Goal: Information Seeking & Learning: Learn about a topic

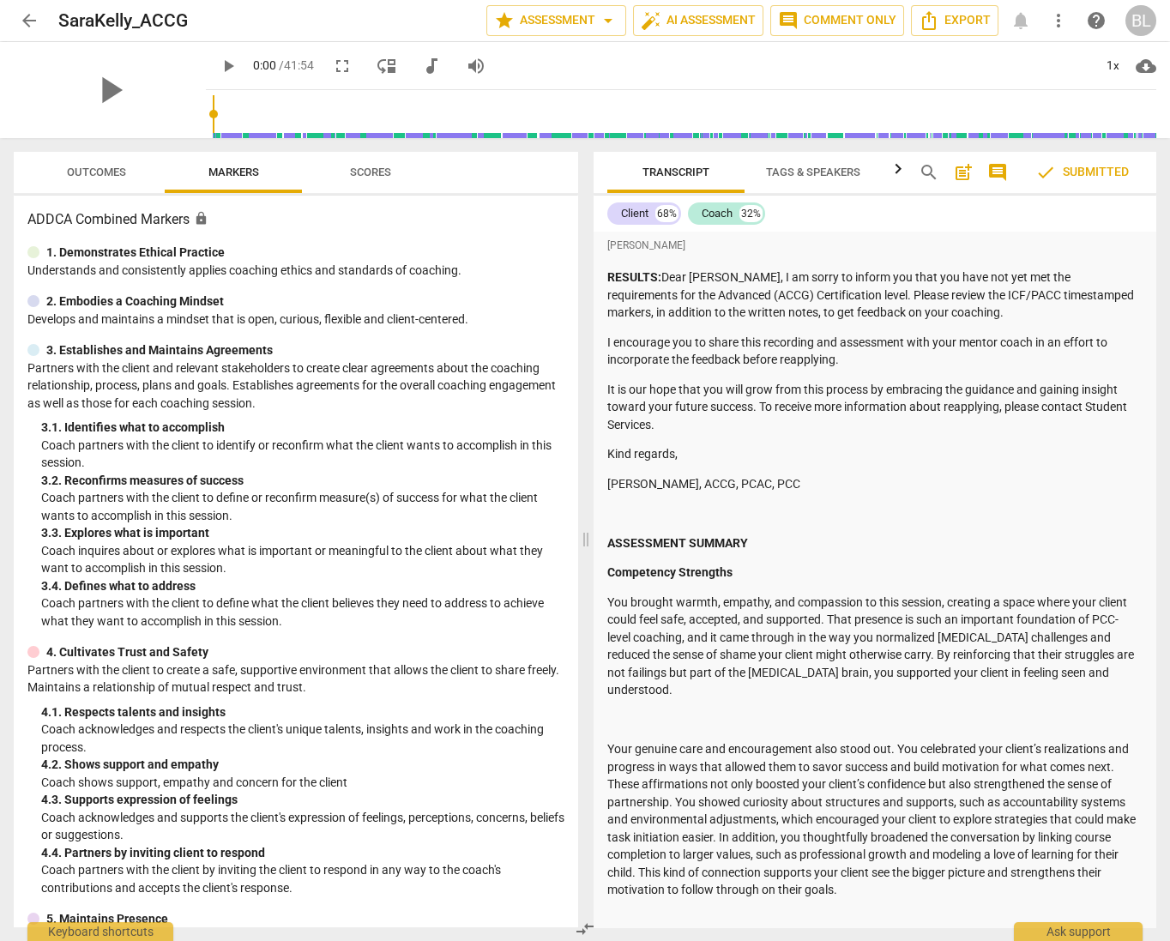
click at [860, 227] on div "Client 68% Coach 32%" at bounding box center [874, 213] width 535 height 29
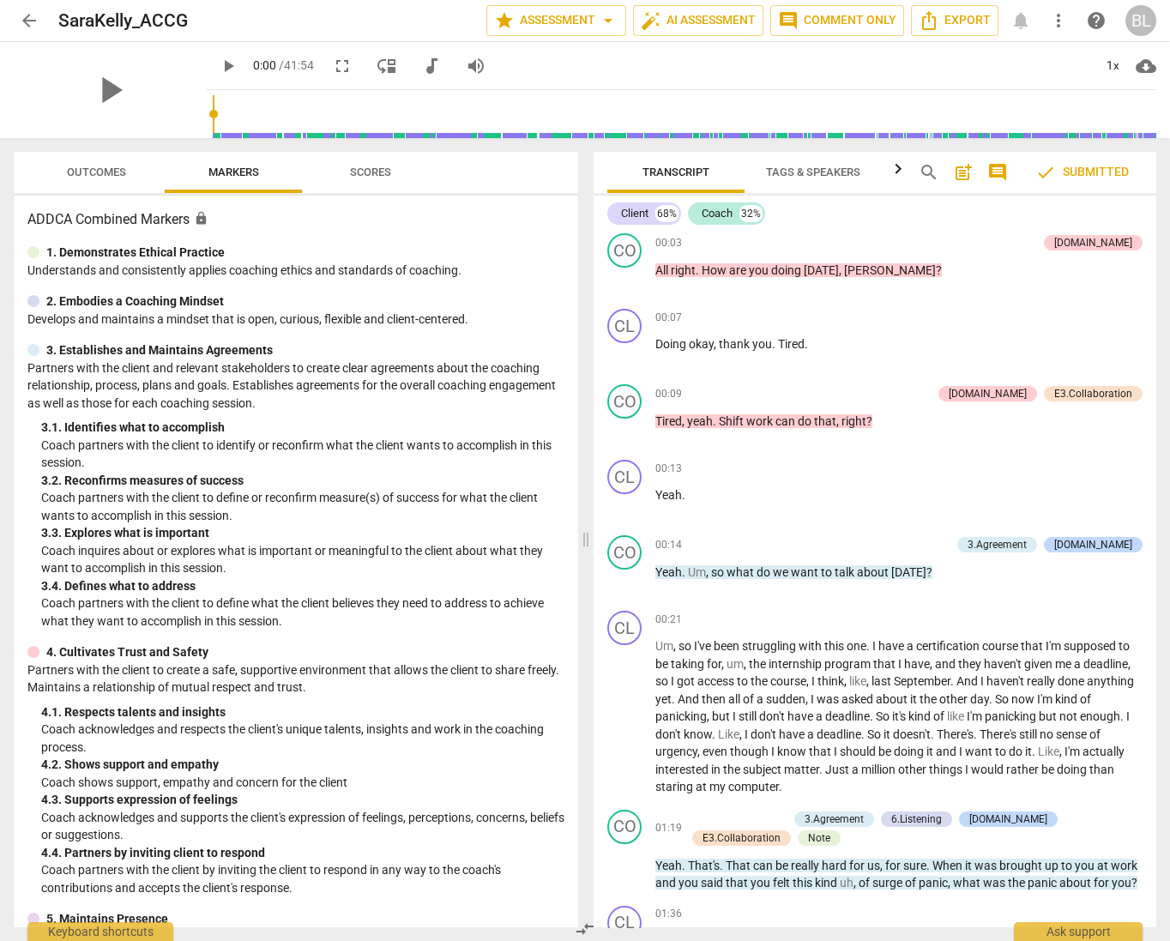
scroll to position [1602, 0]
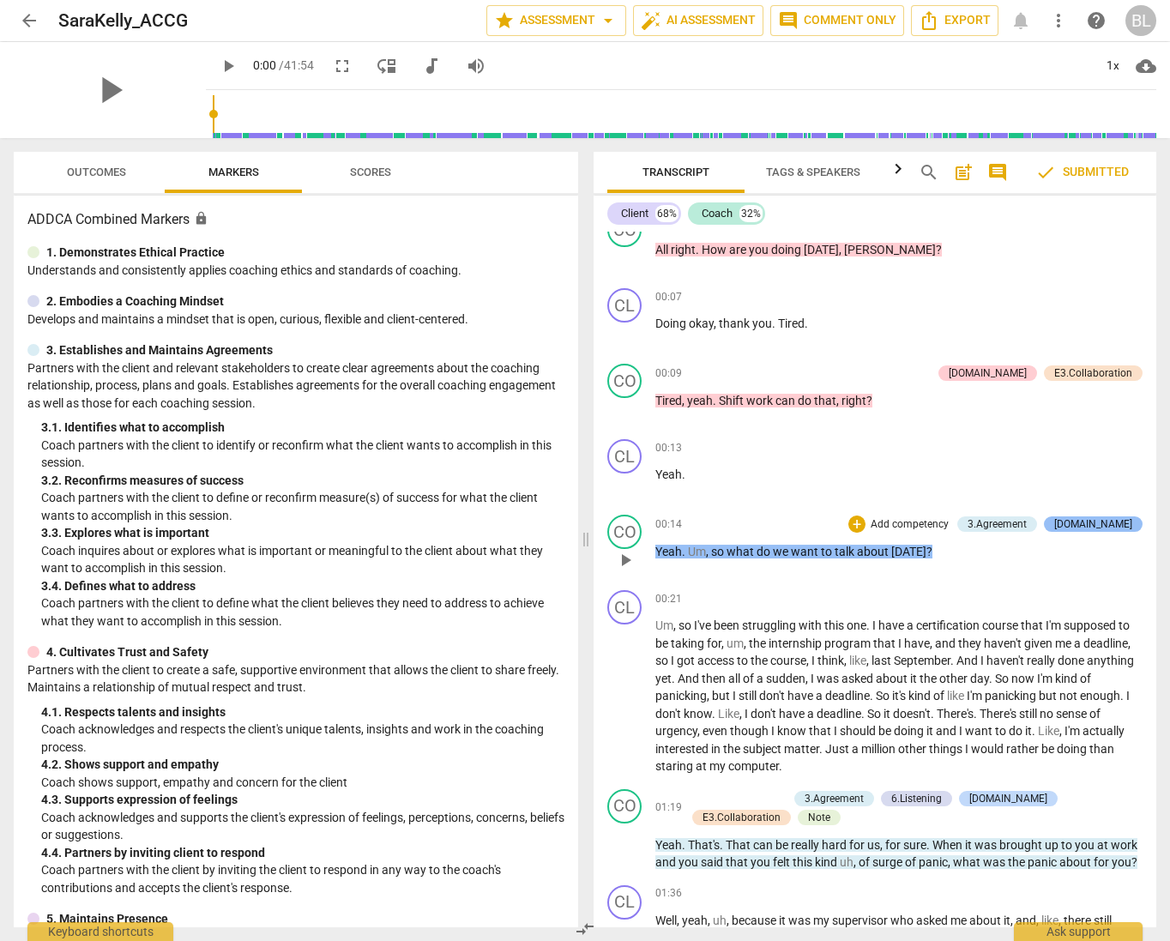
click at [1107, 516] on div "[DOMAIN_NAME]" at bounding box center [1093, 523] width 78 height 15
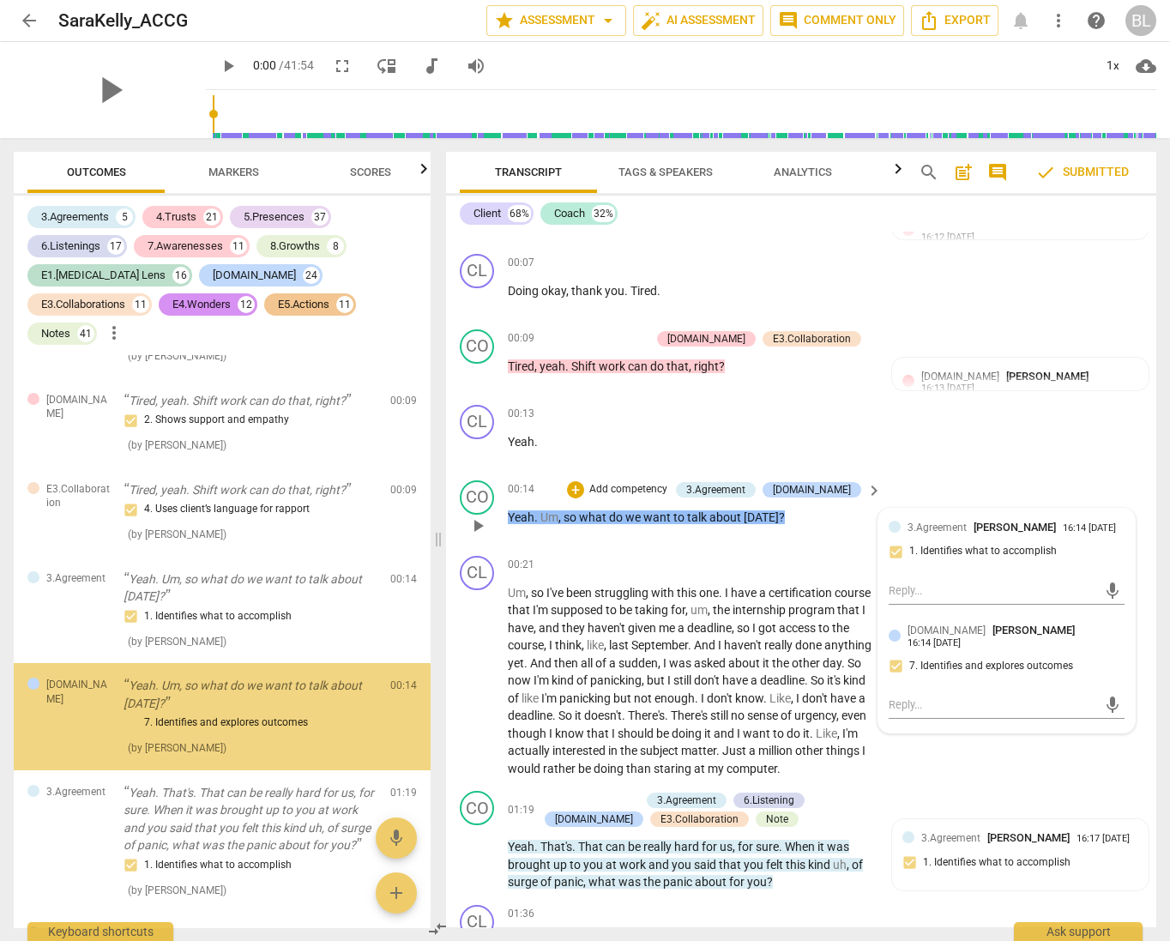
scroll to position [86, 0]
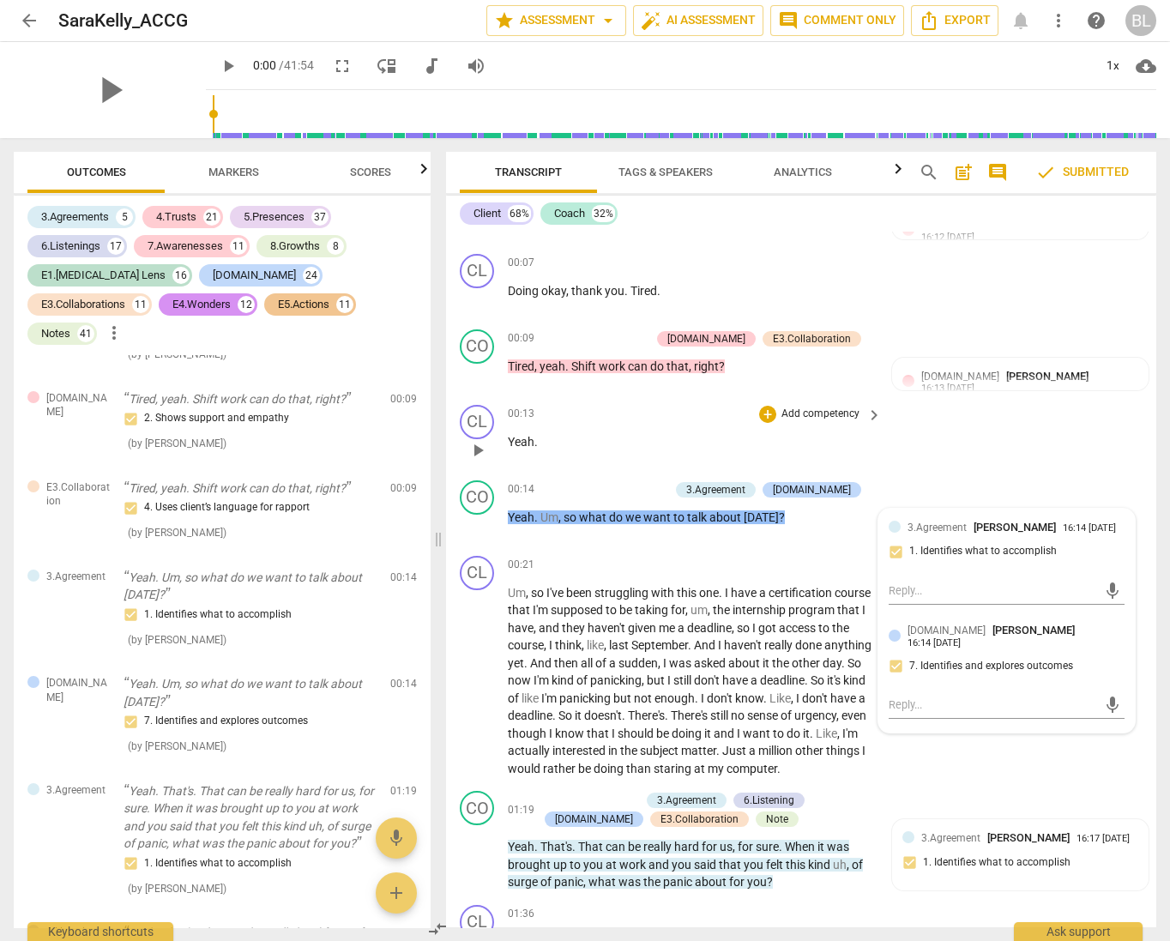
click at [1092, 431] on div "CL play_arrow pause 00:13 + Add competency keyboard_arrow_right Yeah ." at bounding box center [801, 435] width 710 height 75
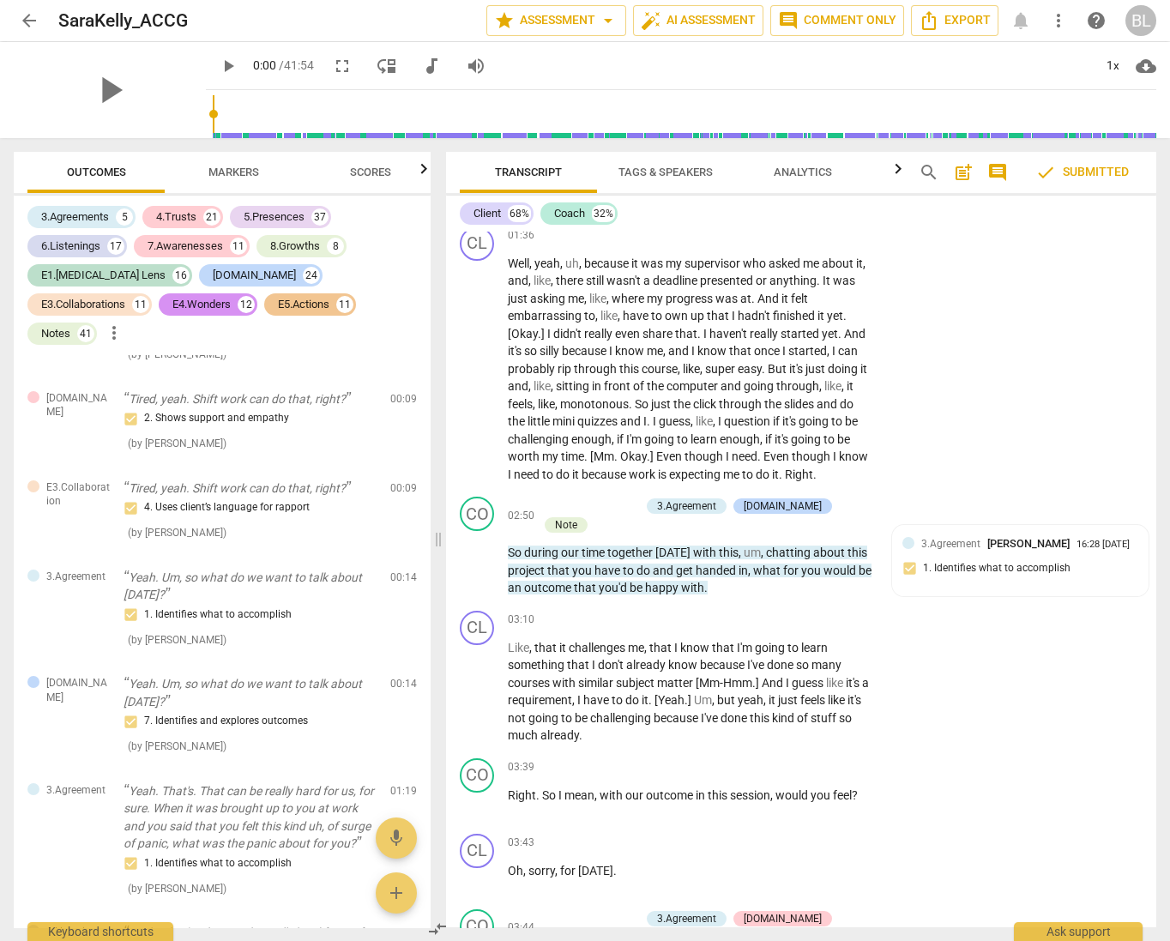
scroll to position [2099, 0]
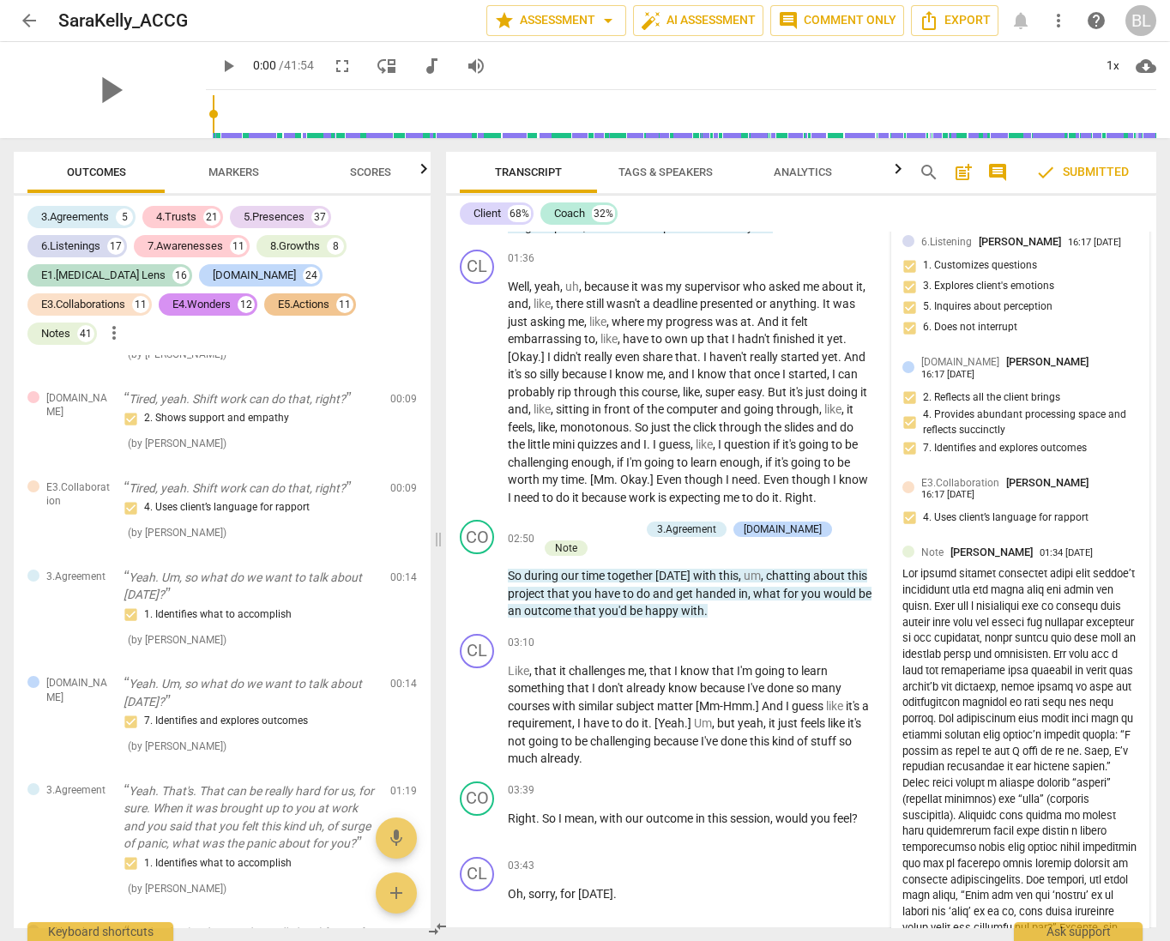
click at [1064, 347] on div "6.Listening [PERSON_NAME] 16:17 [DATE] 1. Customizes questions 3. Explores clie…" at bounding box center [1020, 290] width 236 height 114
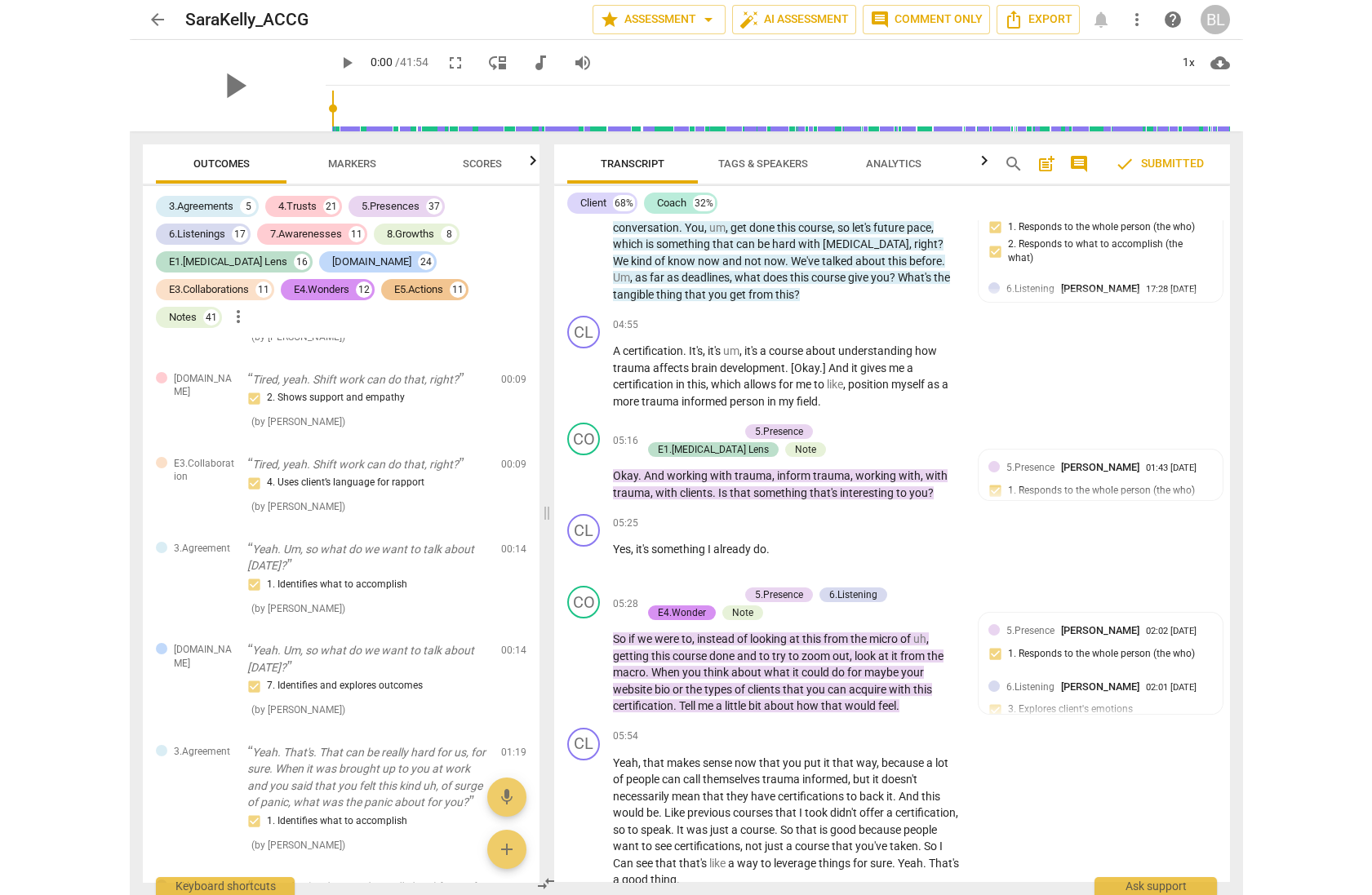
scroll to position [3047, 0]
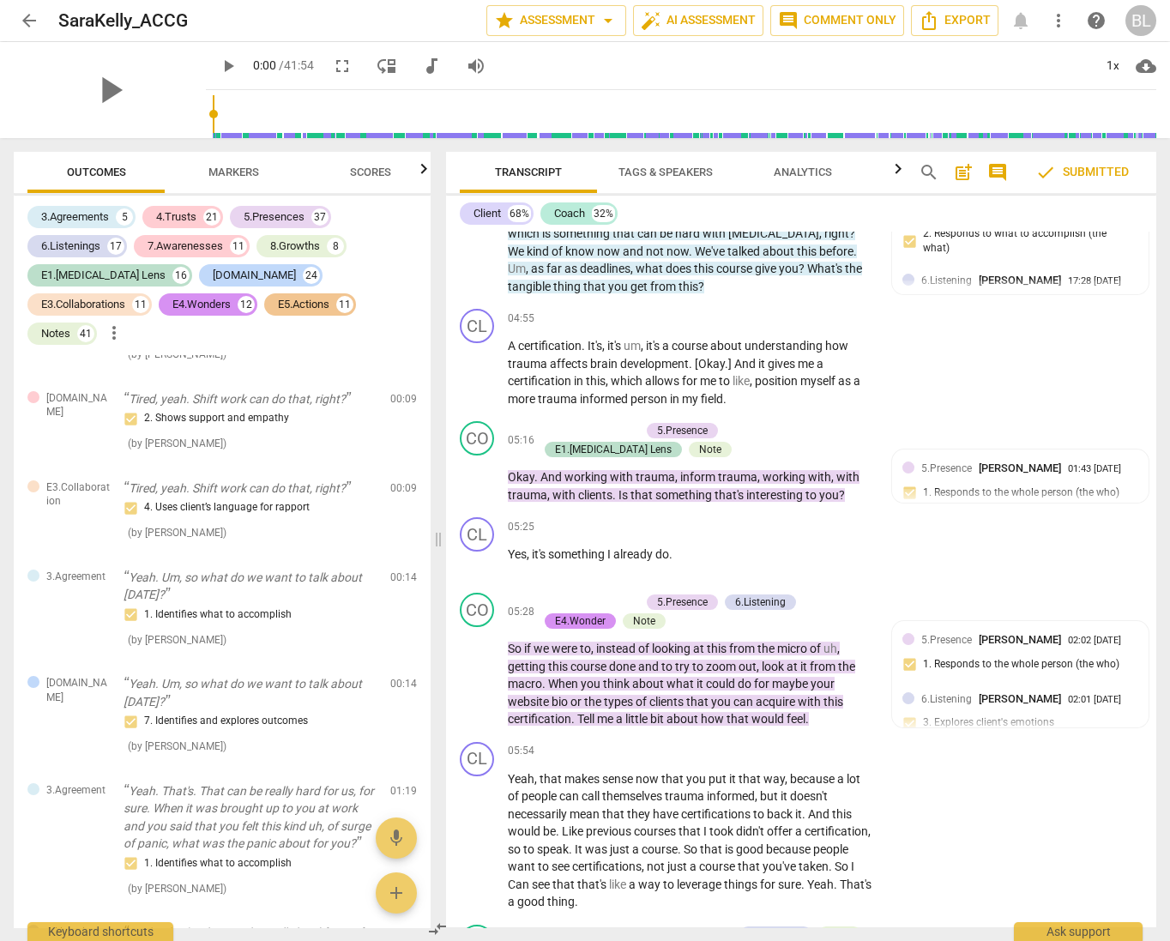
click at [27, 19] on span "arrow_back" at bounding box center [29, 20] width 21 height 21
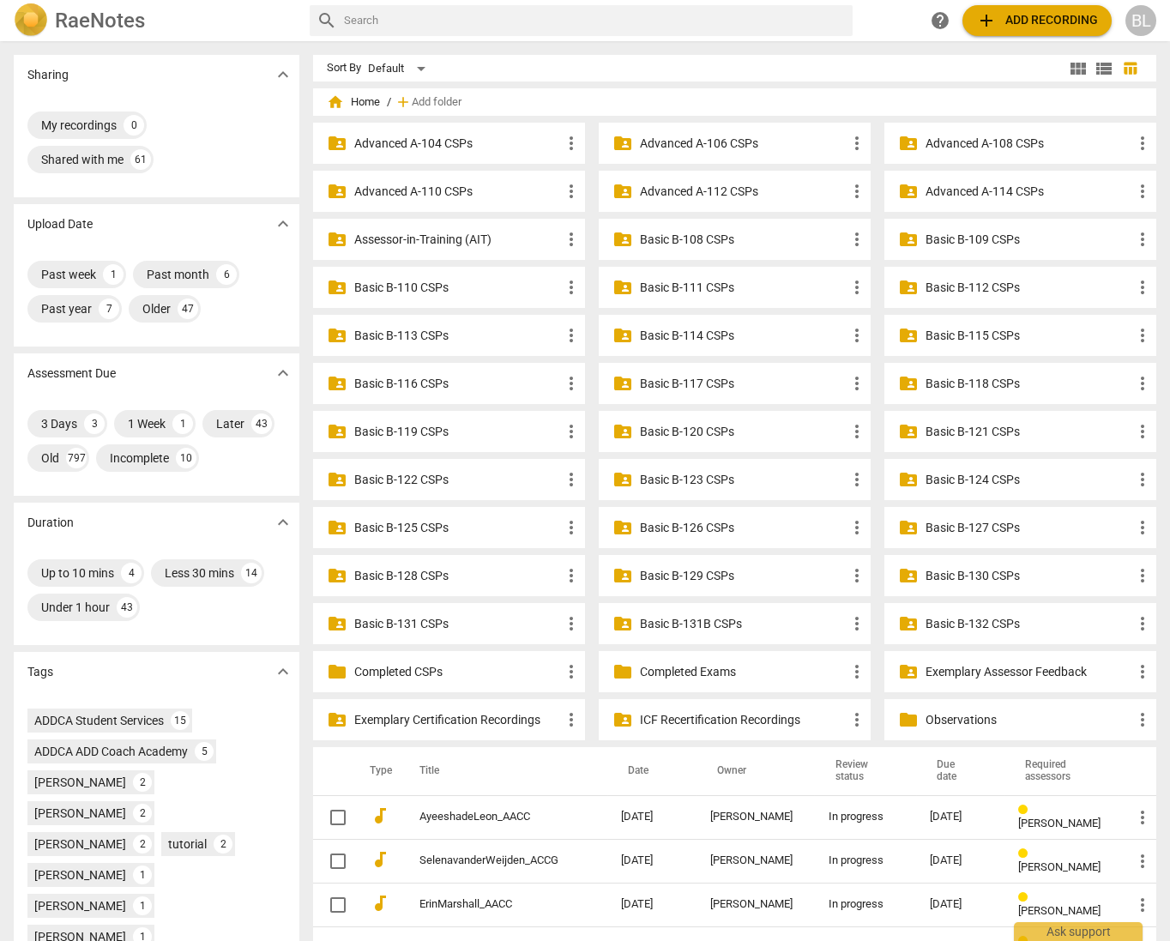
click at [429, 235] on p "Assessor-in-Training (AIT)" at bounding box center [457, 240] width 207 height 18
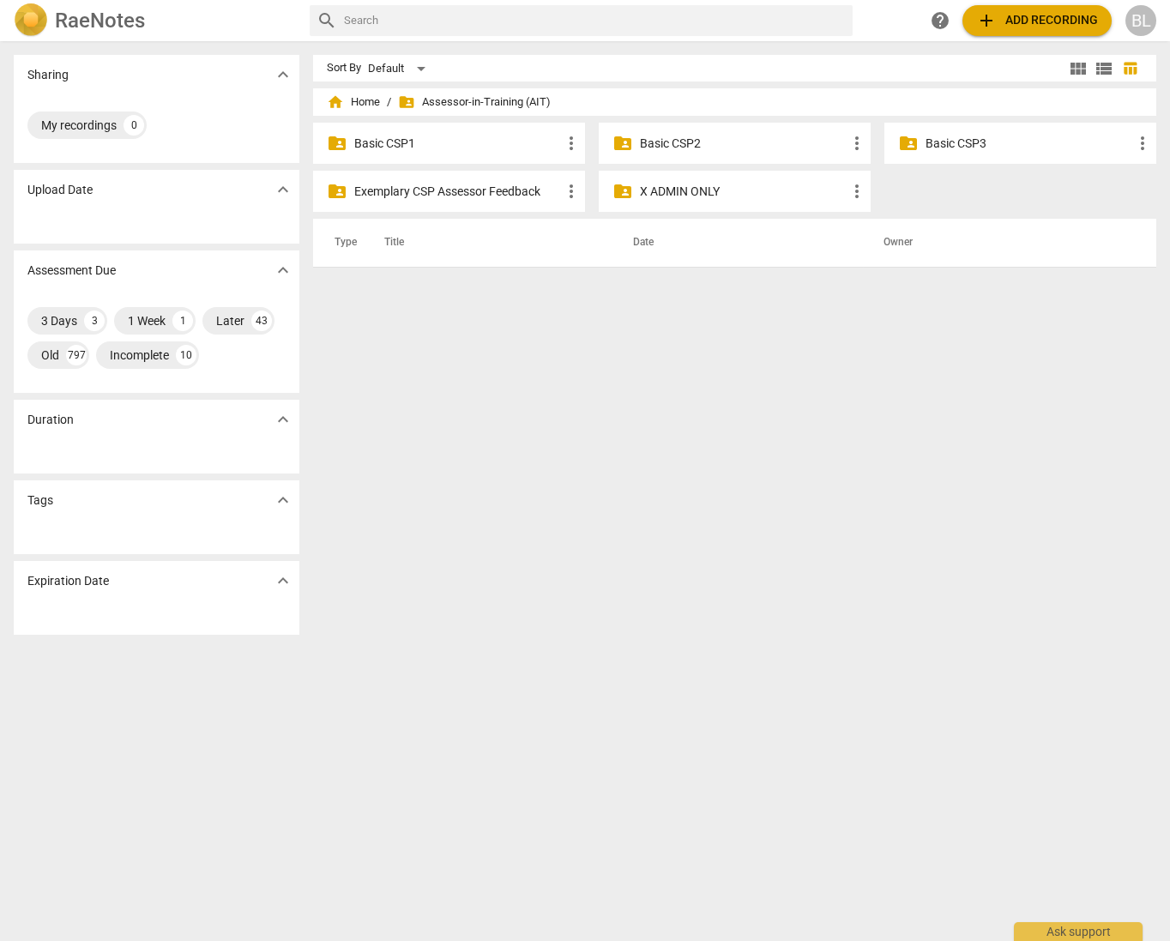
click at [392, 145] on p "Basic CSP1" at bounding box center [457, 144] width 207 height 18
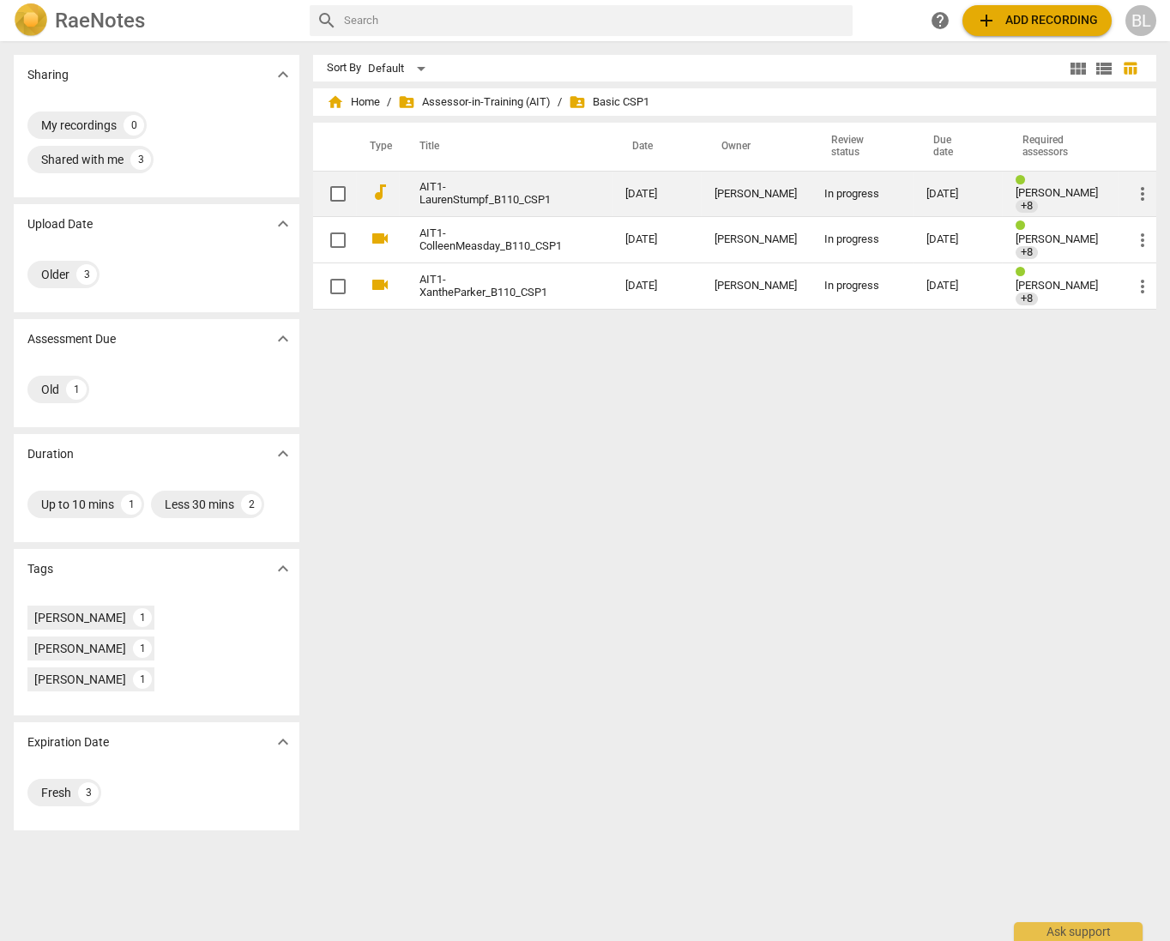
click at [949, 188] on div "[DATE]" at bounding box center [957, 194] width 62 height 13
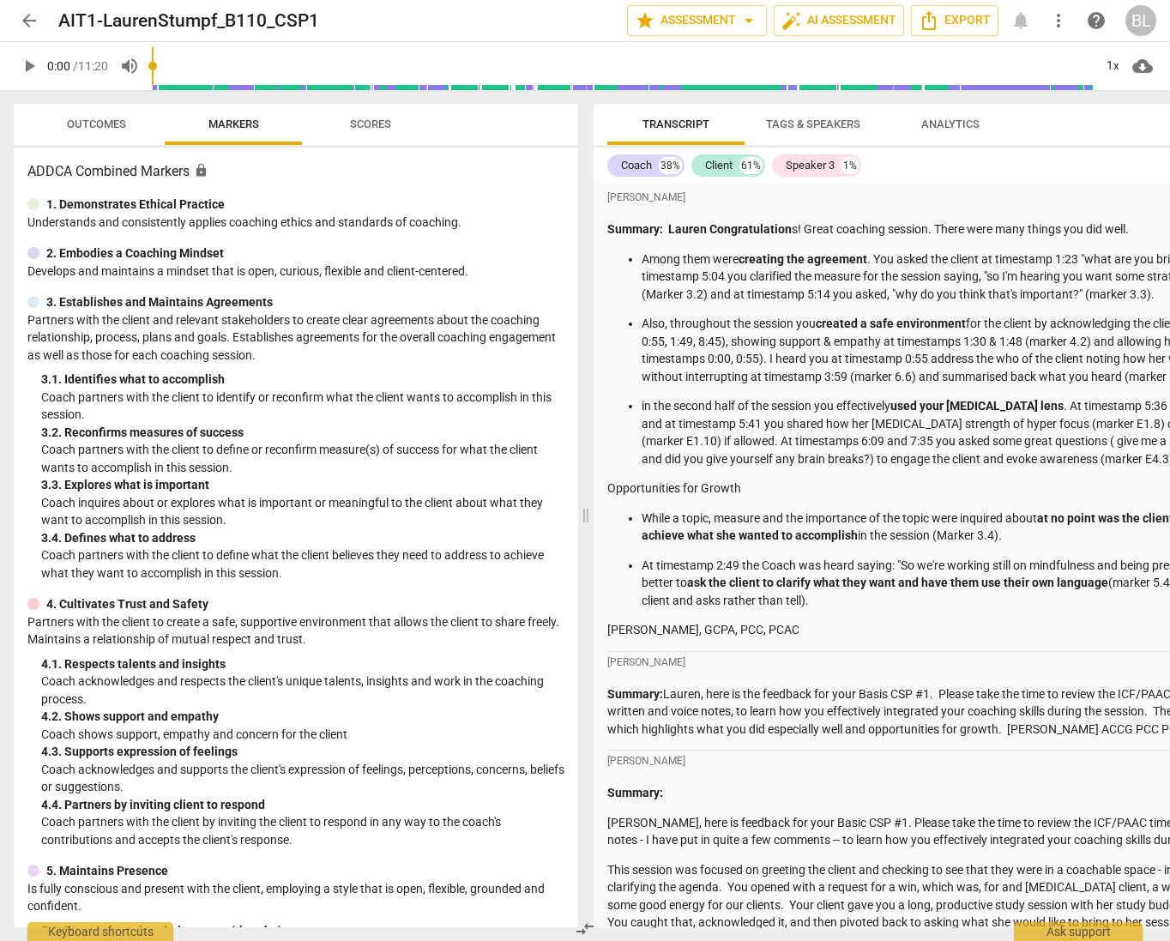
click at [1086, 223] on p "Summary: [PERSON_NAME] Congratulation s! Great coaching session. There were man…" at bounding box center [1009, 229] width 805 height 18
click at [971, 198] on div "[PERSON_NAME]" at bounding box center [1009, 197] width 805 height 21
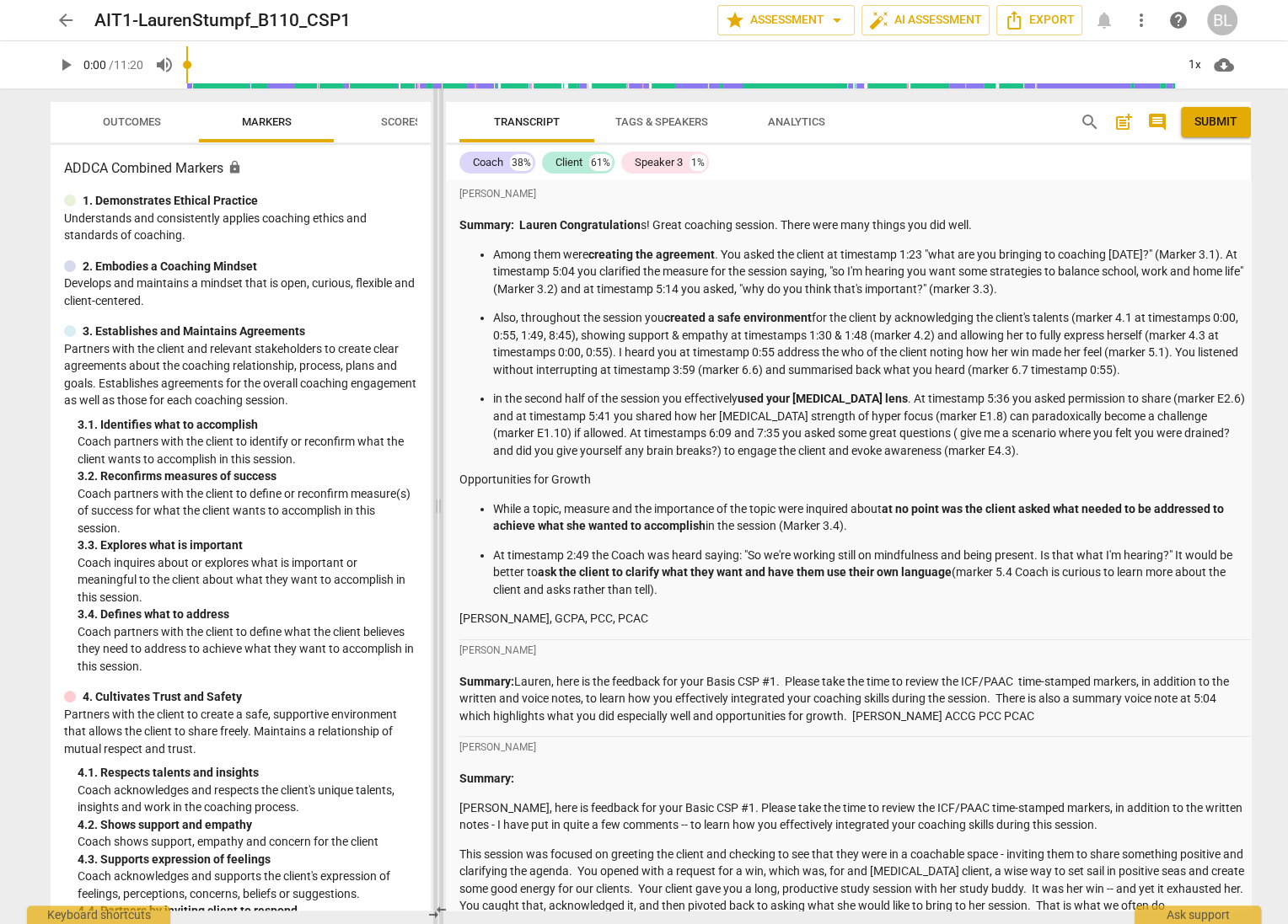
drag, startPoint x: 645, startPoint y: 438, endPoint x: 439, endPoint y: 436, distance: 206.0
click at [439, 436] on span at bounding box center [438, 506] width 10 height 836
click at [1148, 305] on ul "Among them were creating the agreement . You asked the client at timestamp 1:23…" at bounding box center [854, 353] width 791 height 214
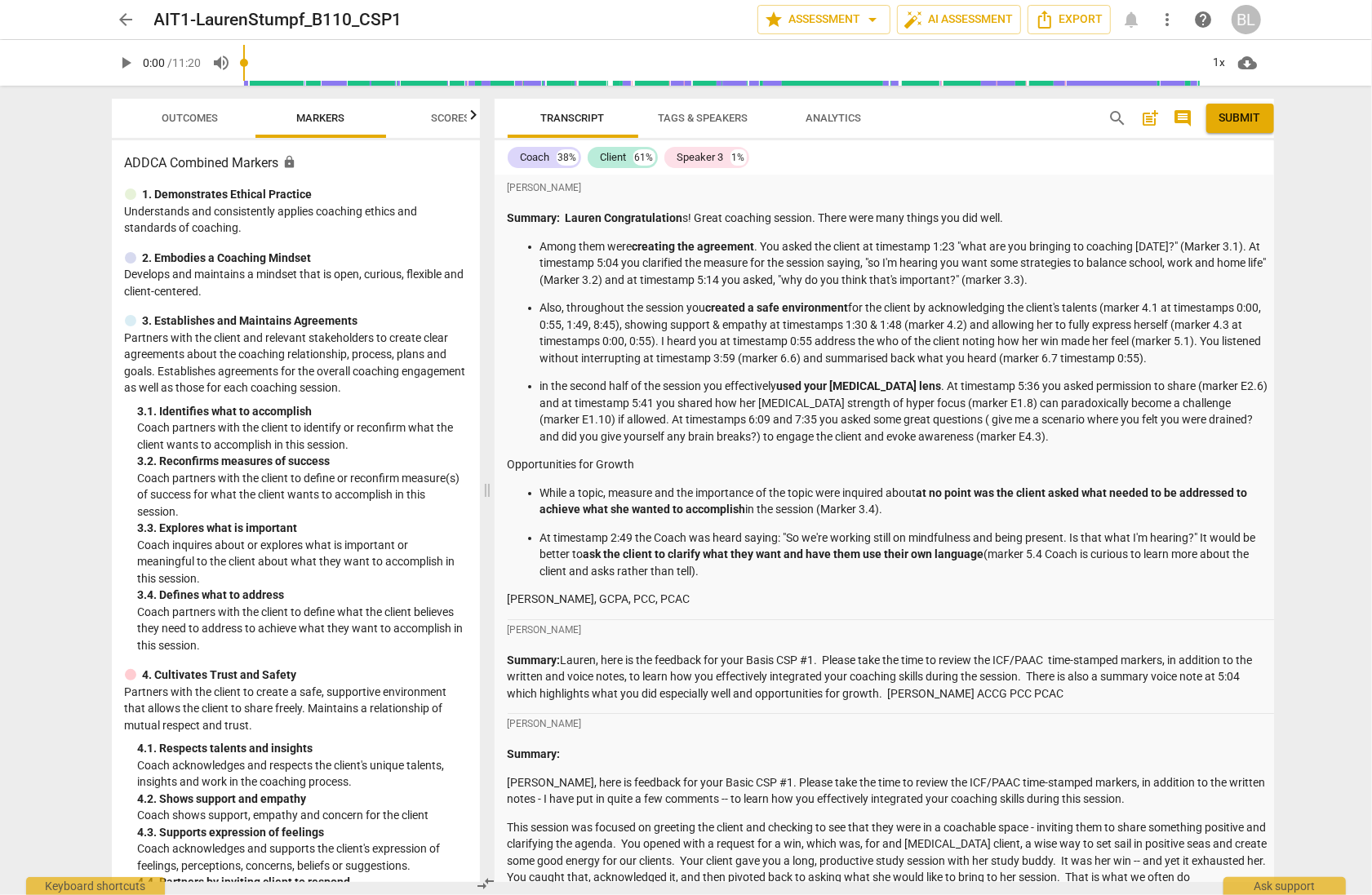
click at [1112, 367] on ul "Among them were creating the agreement . You asked the client at timestamp 1:23…" at bounding box center [890, 341] width 766 height 207
drag, startPoint x: 1138, startPoint y: 514, endPoint x: 1126, endPoint y: 384, distance: 130.6
click at [1112, 384] on div "Summary: [PERSON_NAME] Congratulation s! Great coaching session. There were man…" at bounding box center [890, 408] width 766 height 399
click at [1109, 345] on p "Also, throughout the session you created a safe environment for the client by a…" at bounding box center [907, 333] width 734 height 67
drag, startPoint x: 1251, startPoint y: 690, endPoint x: 1230, endPoint y: 655, distance: 40.8
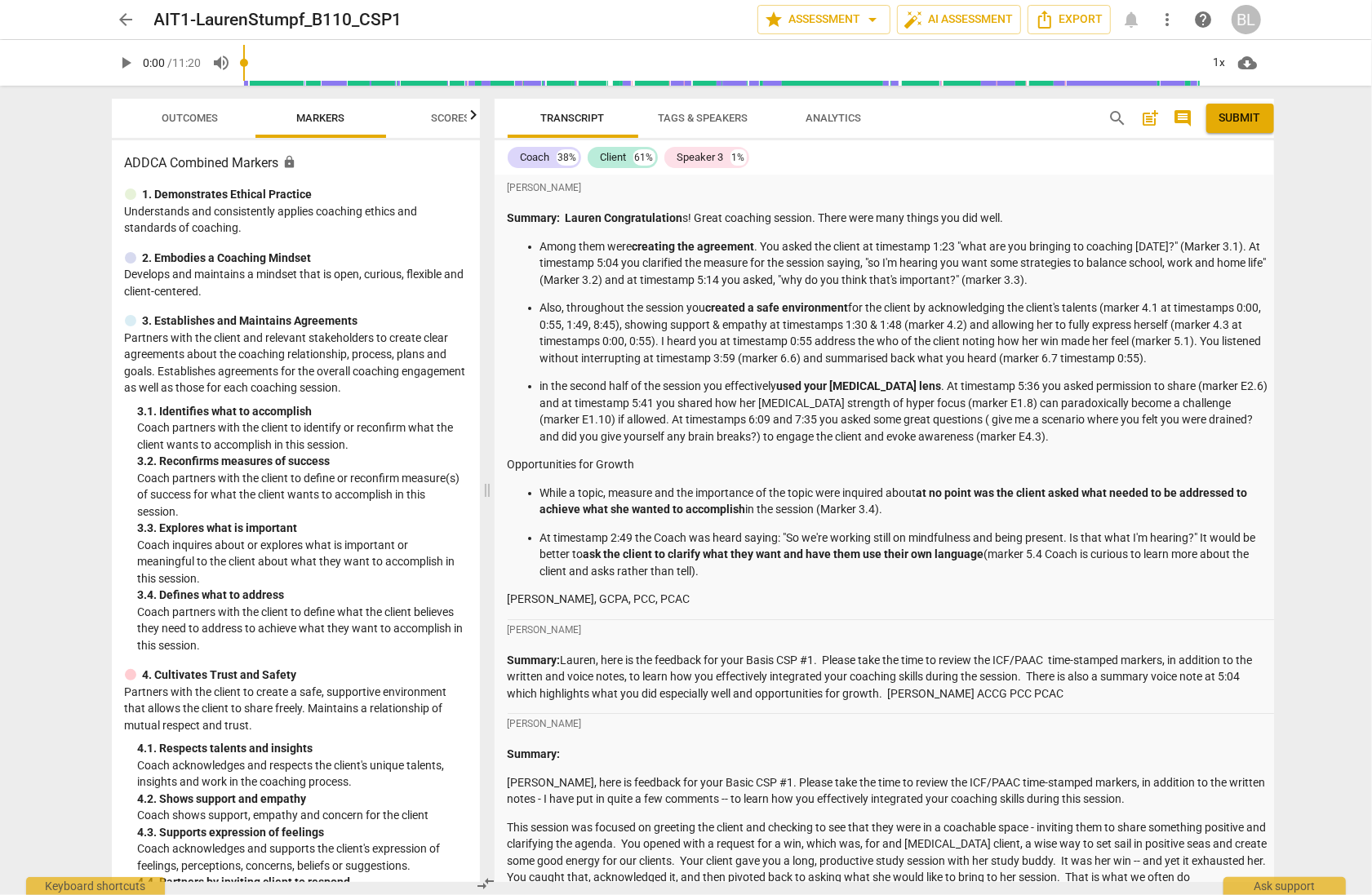
click at [1112, 656] on p "Summary: [PERSON_NAME], here is the feedback for your Basis CSP #1. Please take…" at bounding box center [890, 676] width 766 height 50
click at [1112, 713] on div "[PERSON_NAME]" at bounding box center [890, 723] width 766 height 20
drag, startPoint x: 1333, startPoint y: 251, endPoint x: 1347, endPoint y: 242, distance: 16.6
click at [1112, 250] on div "arrow_back AIT1-LaurenStumpf_B110_CSP1 edit star Assessment arrow_drop_down aut…" at bounding box center [686, 447] width 1372 height 895
click at [182, 118] on span "Outcomes" at bounding box center [189, 118] width 56 height 12
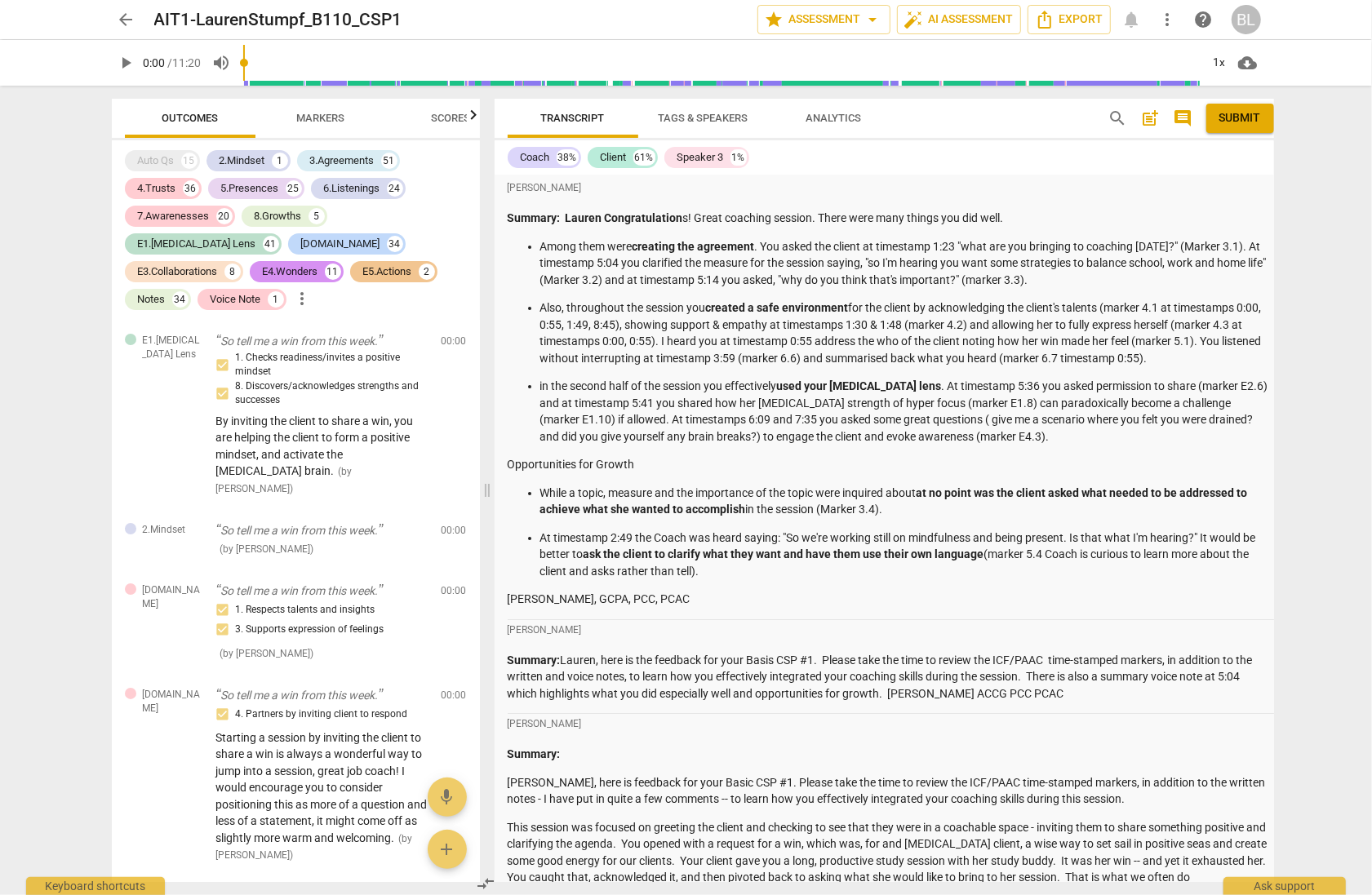
click at [625, 749] on p "Summary:" at bounding box center [890, 754] width 766 height 17
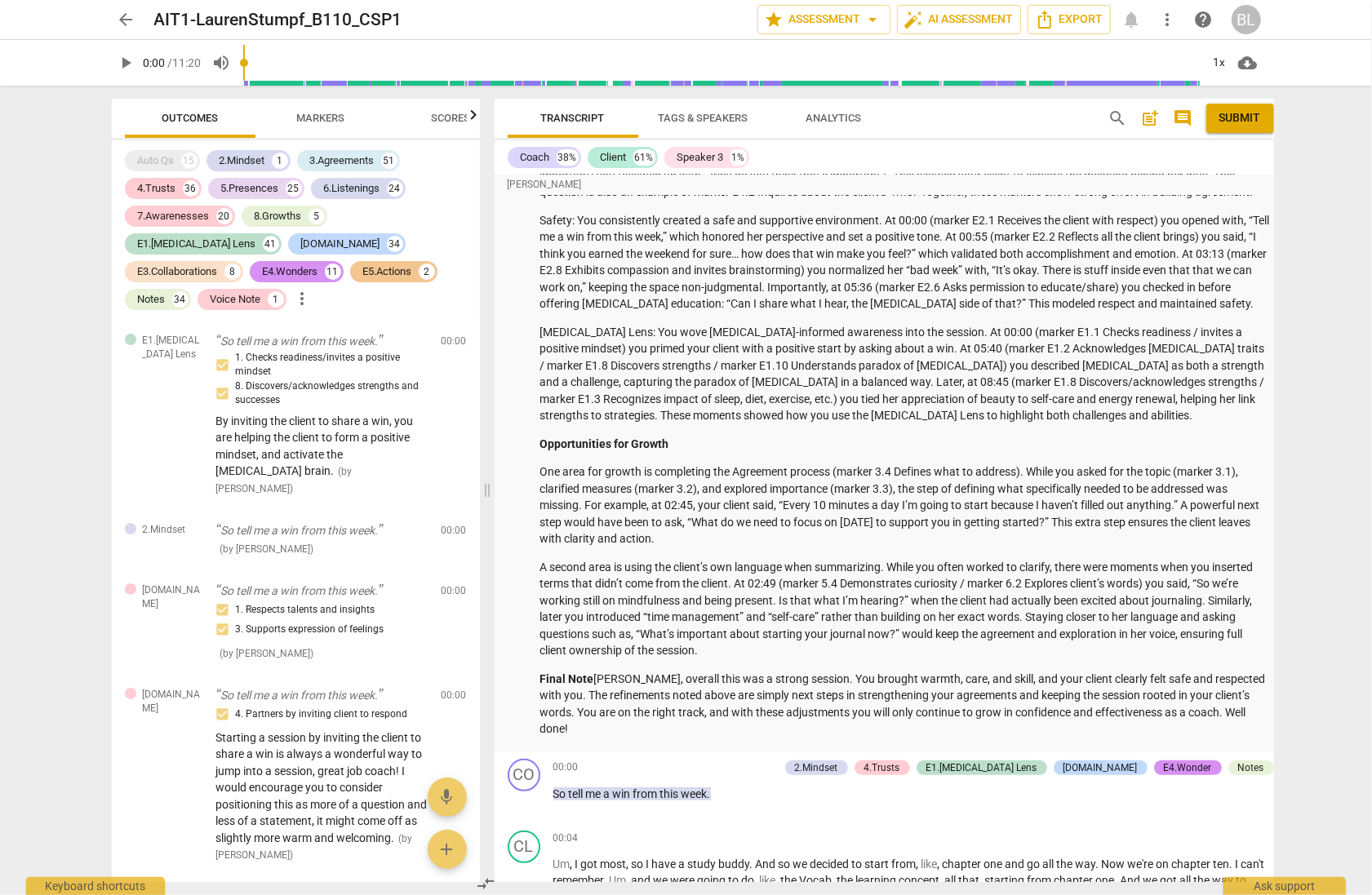
scroll to position [4904, 0]
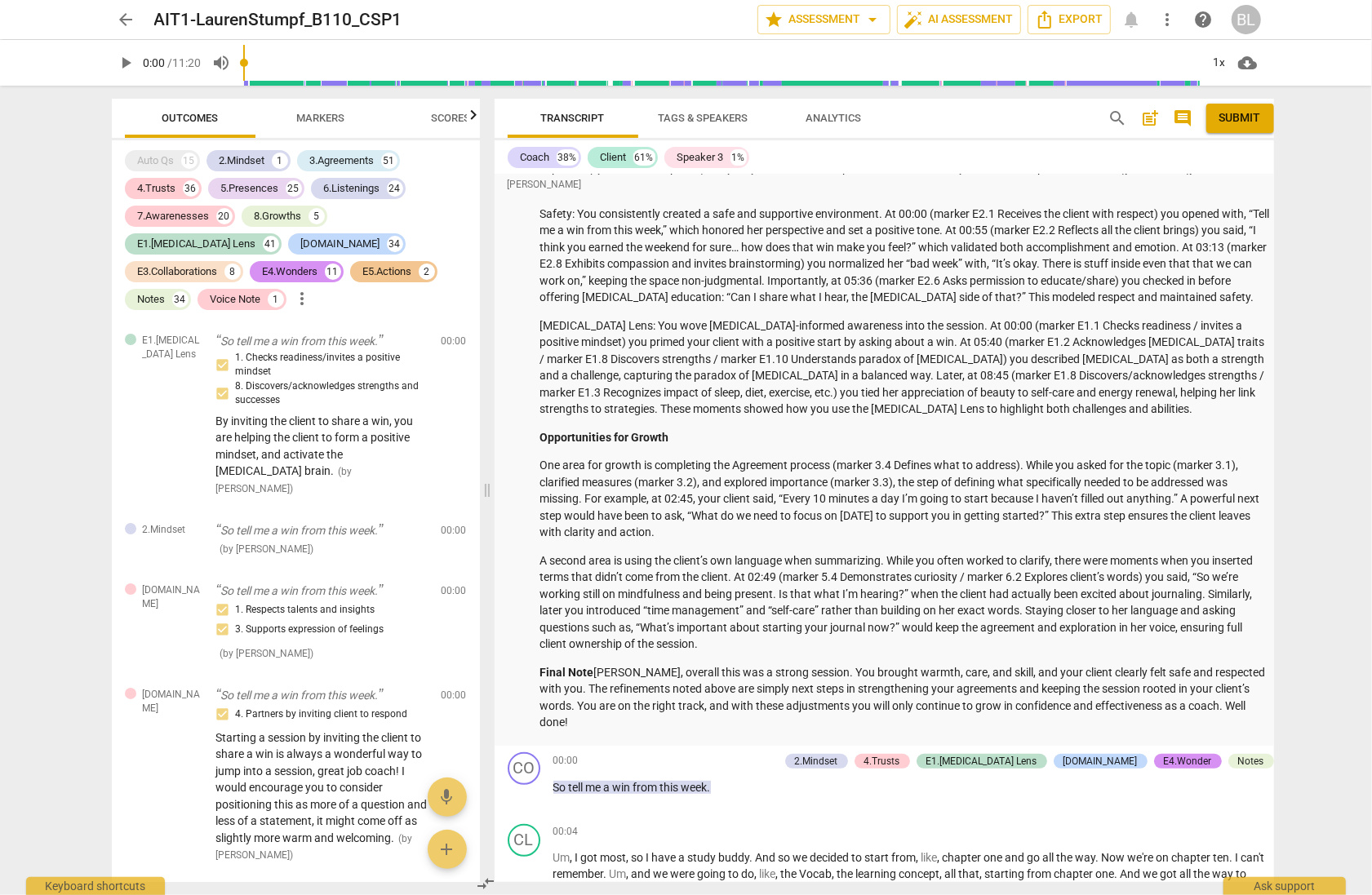
click at [618, 329] on p "[MEDICAL_DATA] Lens: You wove [MEDICAL_DATA]-informed awareness into the sessio…" at bounding box center [907, 367] width 734 height 100
